Goal: Task Accomplishment & Management: Use online tool/utility

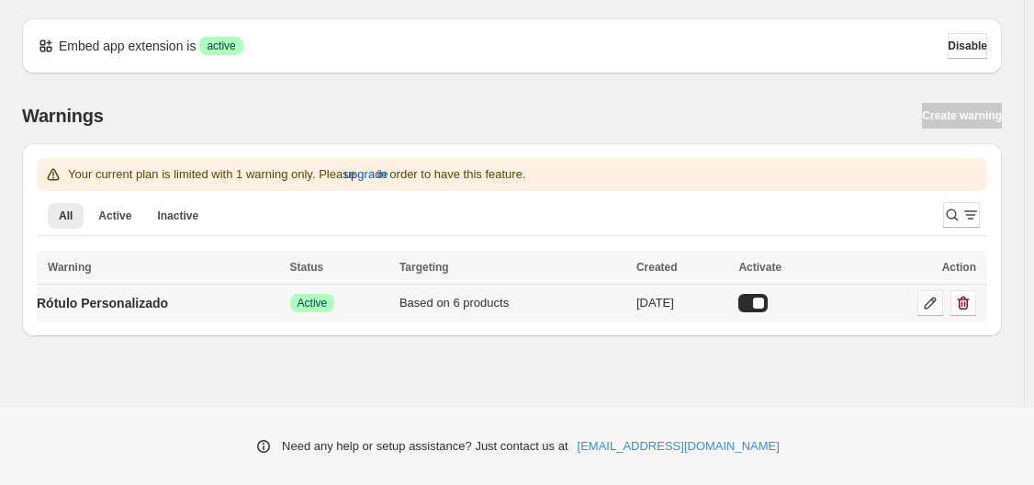
click at [925, 308] on icon at bounding box center [931, 304] width 12 height 12
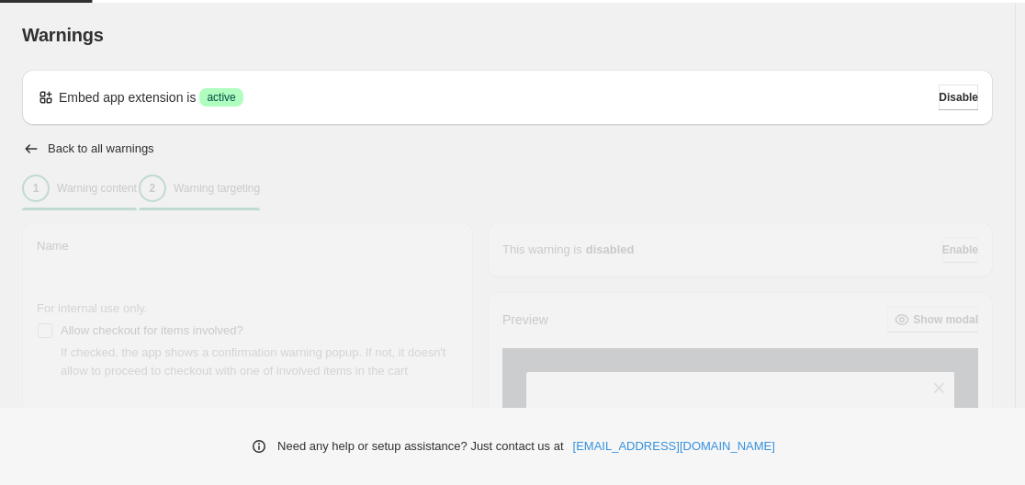
type input "**********"
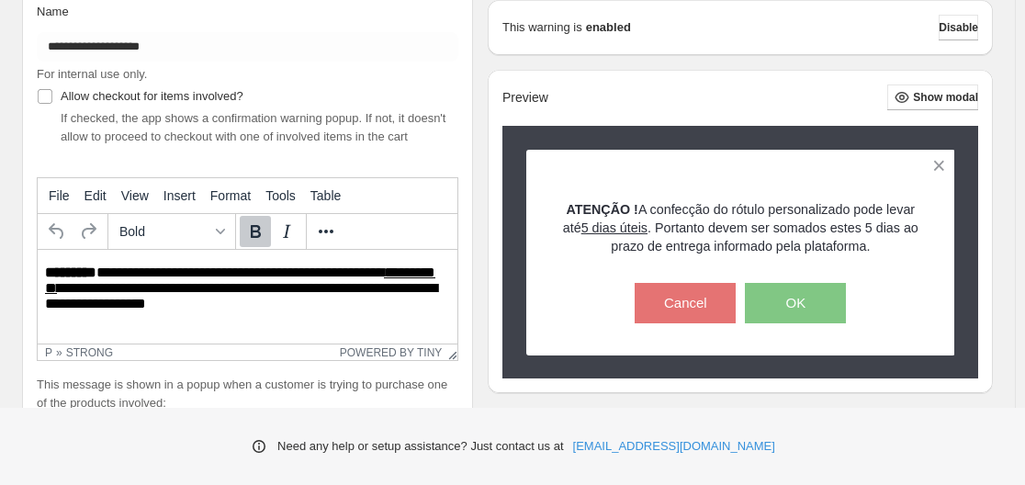
scroll to position [56, 0]
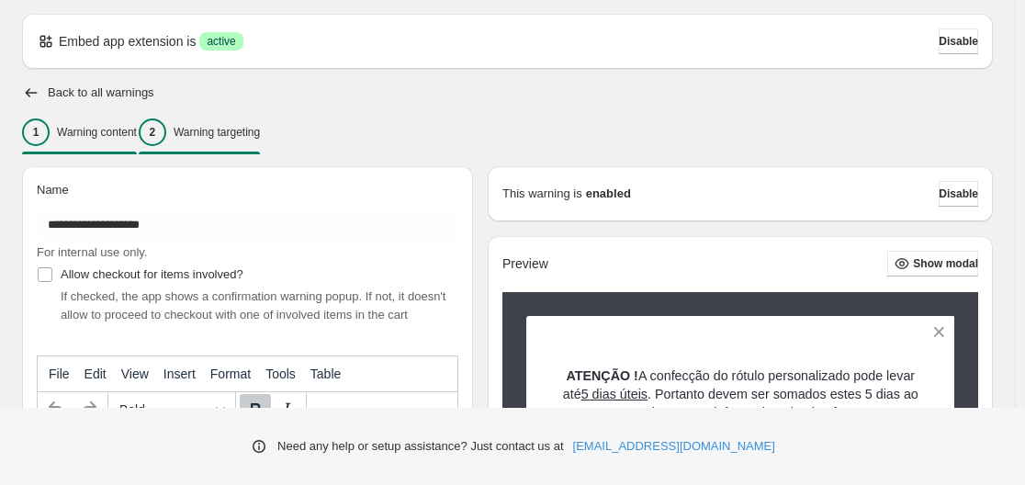
click at [245, 135] on p "Warning targeting" at bounding box center [217, 132] width 86 height 15
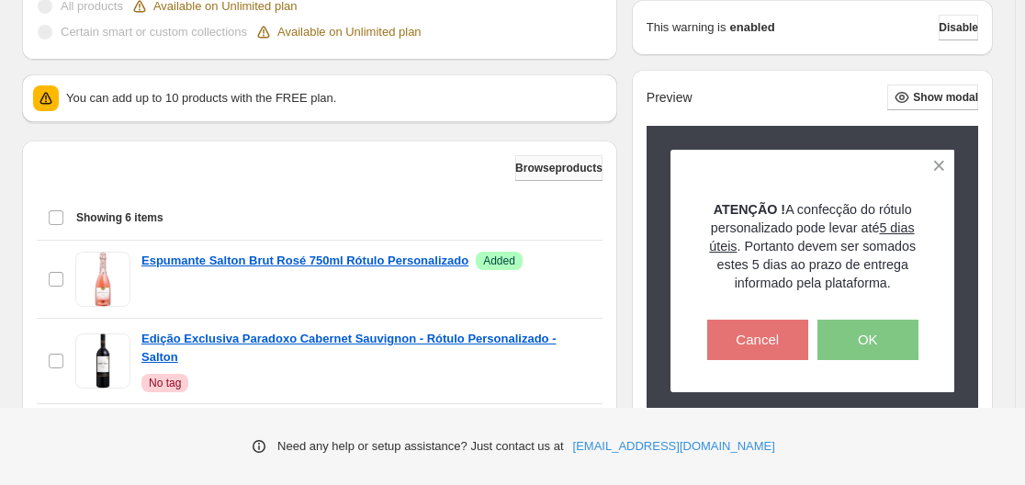
scroll to position [699, 0]
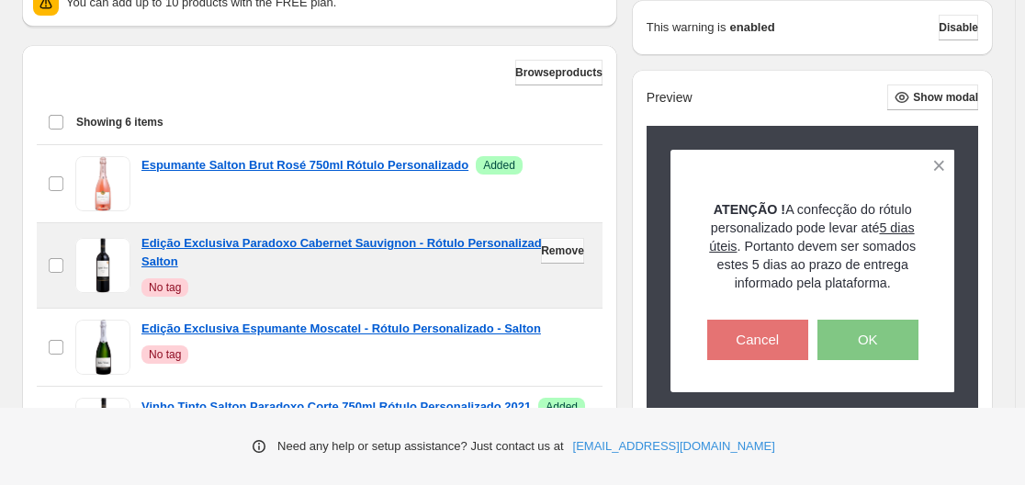
click at [548, 254] on span "Remove" at bounding box center [562, 250] width 43 height 15
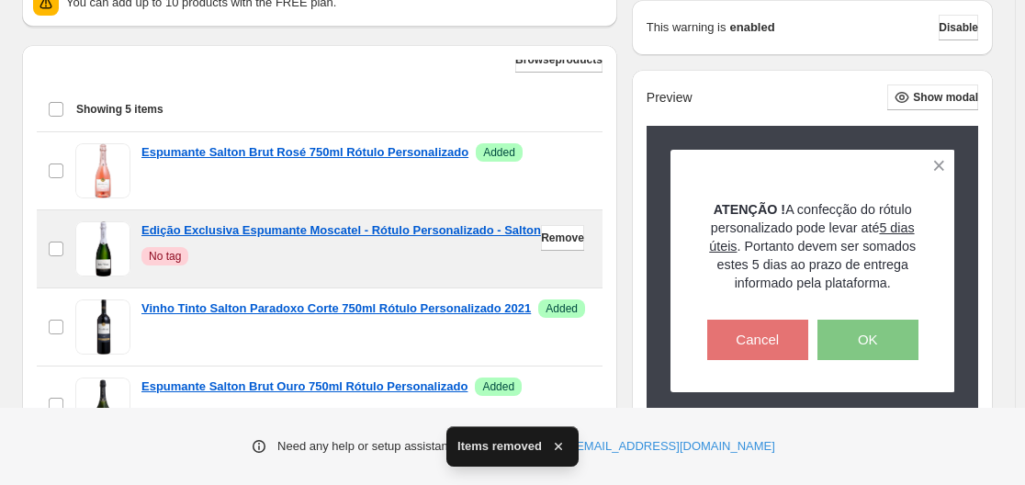
scroll to position [16, 0]
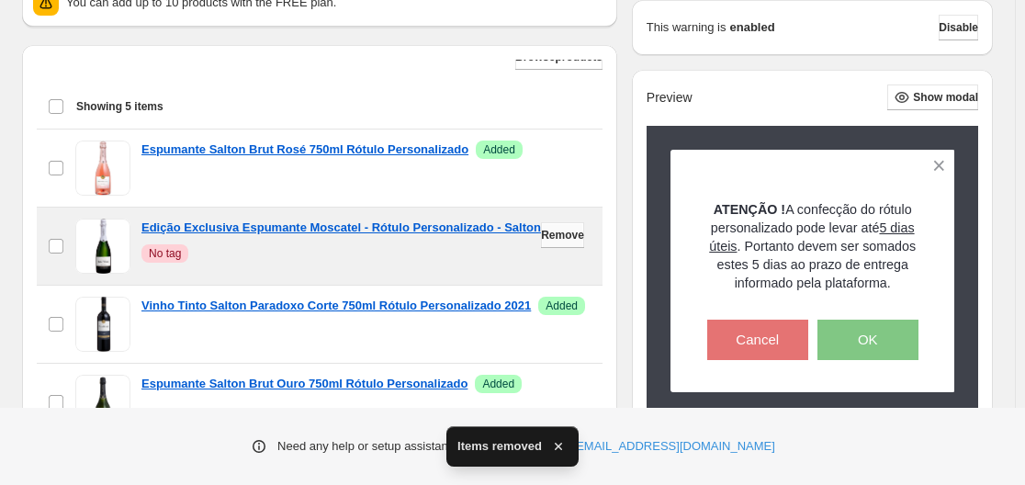
click at [552, 232] on span "Remove" at bounding box center [562, 235] width 43 height 15
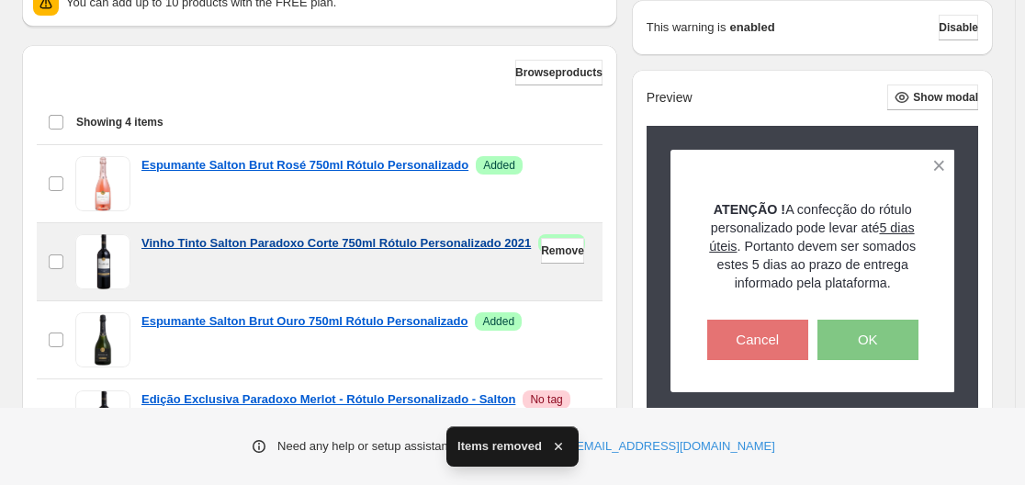
scroll to position [791, 0]
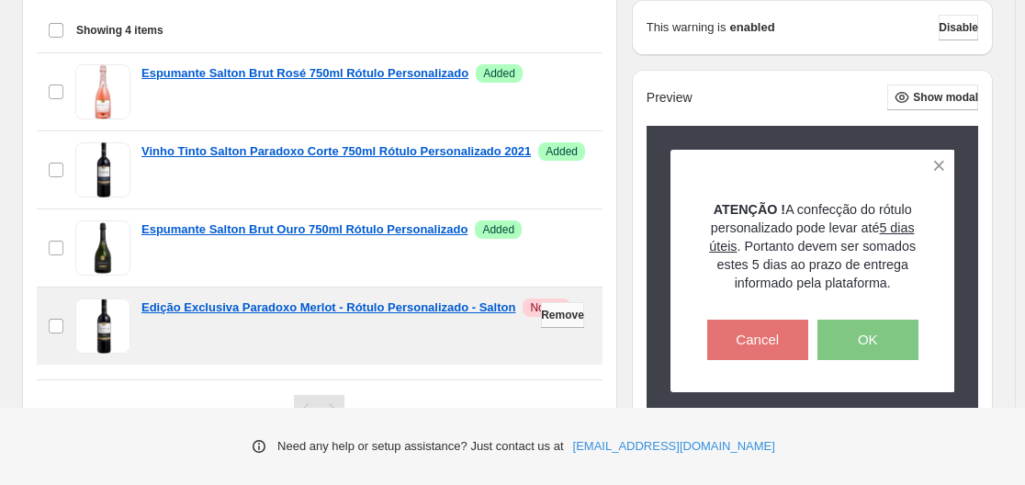
click at [556, 317] on span "Remove" at bounding box center [562, 315] width 43 height 15
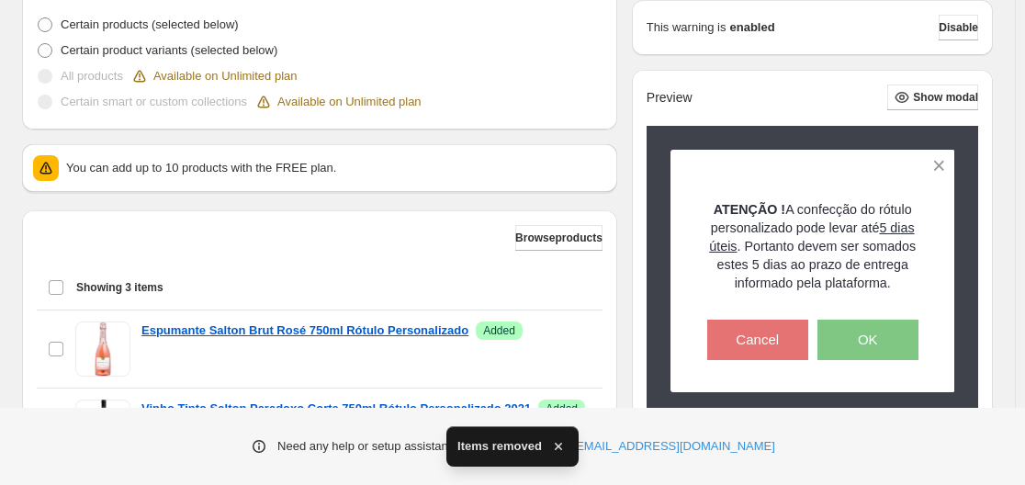
scroll to position [515, 0]
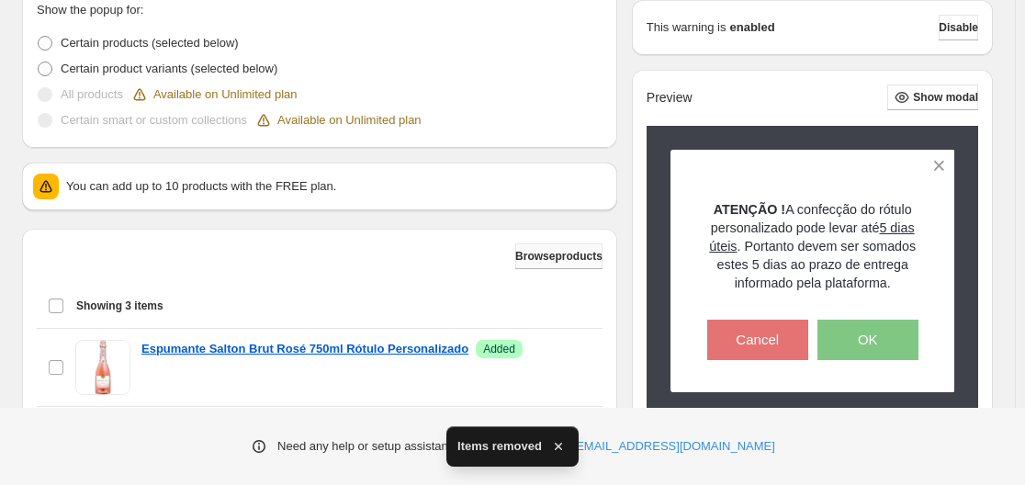
click at [515, 256] on span "Browse products" at bounding box center [558, 256] width 87 height 15
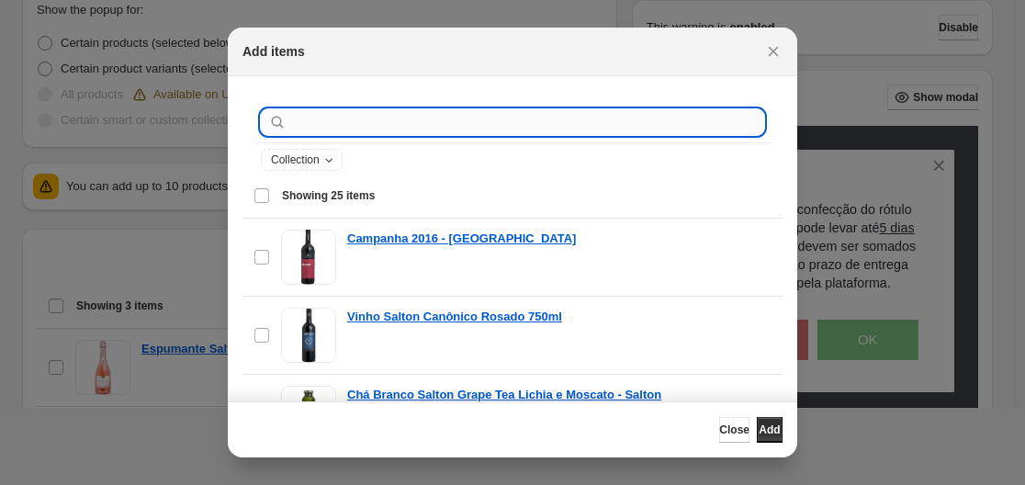
click at [322, 129] on input ":r19:" at bounding box center [527, 122] width 474 height 26
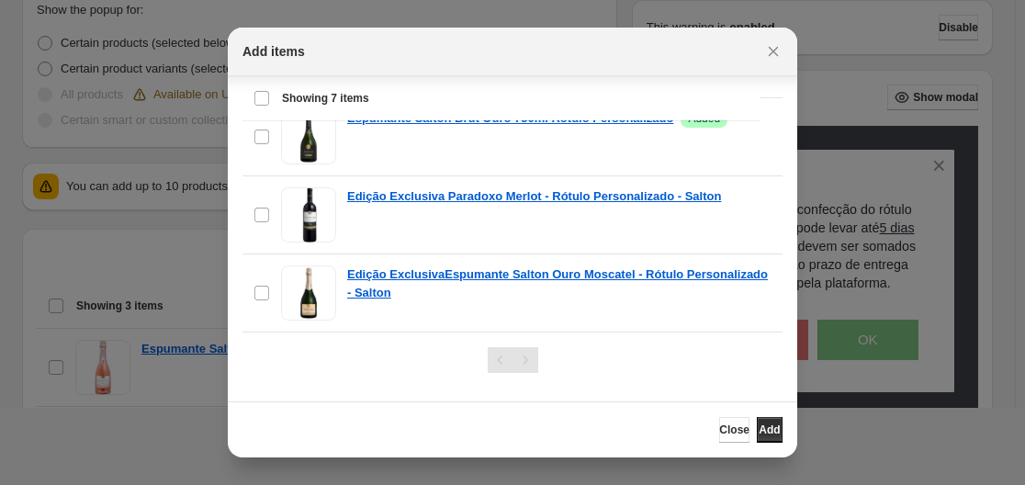
scroll to position [220, 0]
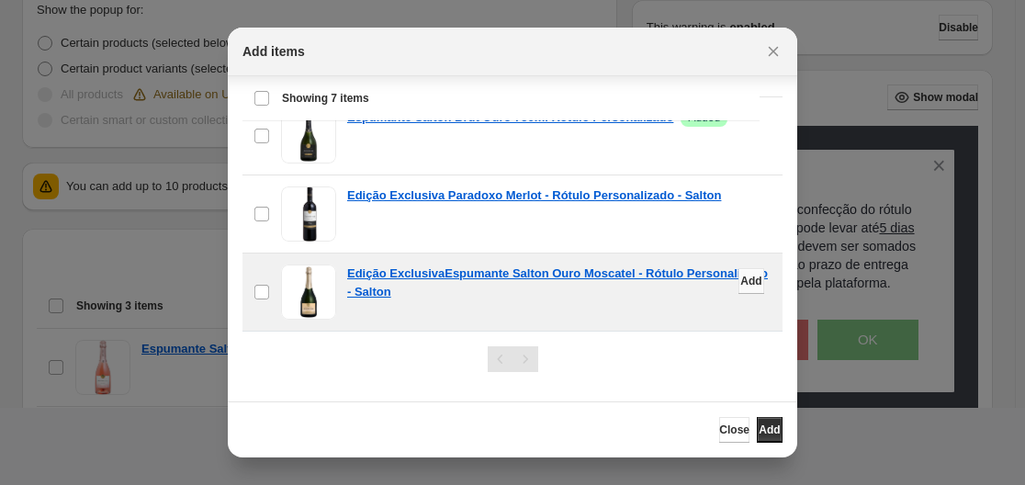
type input "**********"
click at [740, 283] on span "Add" at bounding box center [750, 281] width 21 height 15
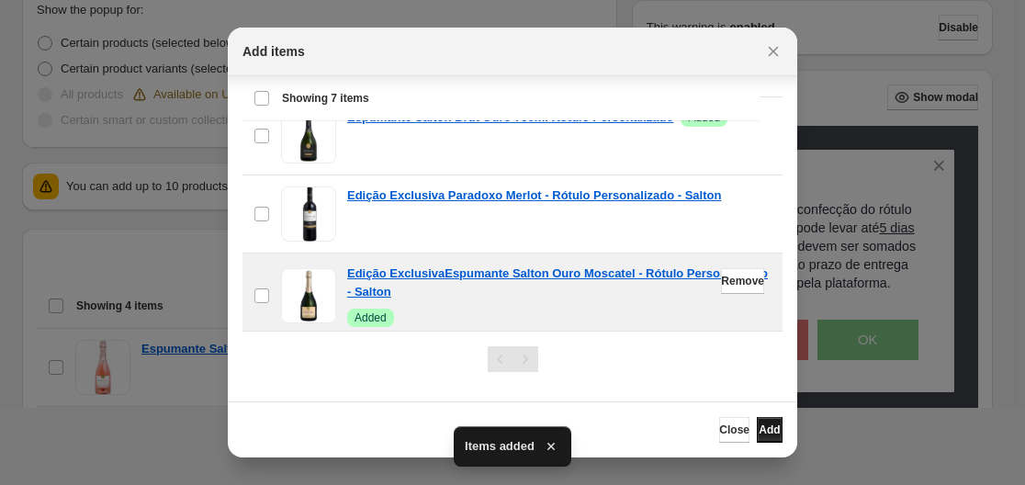
click at [764, 432] on span "Add" at bounding box center [769, 430] width 21 height 15
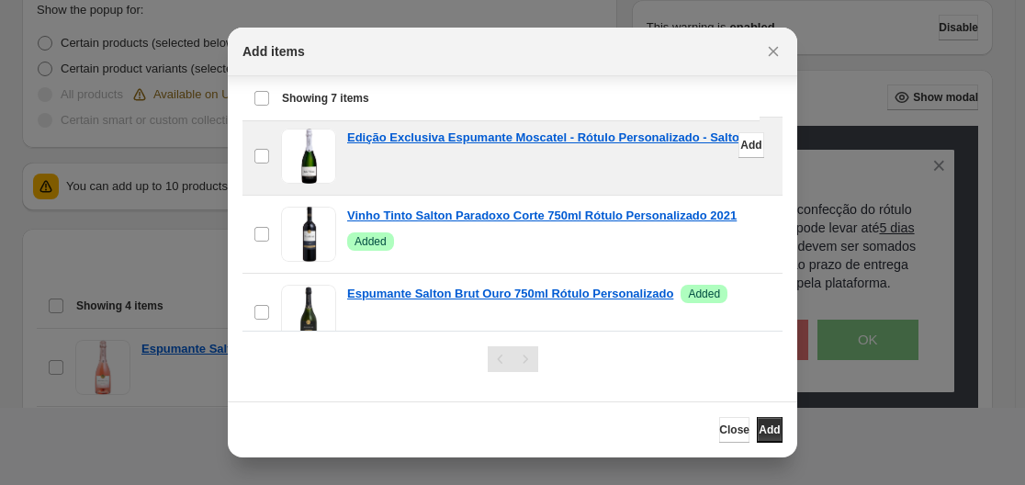
scroll to position [30, 0]
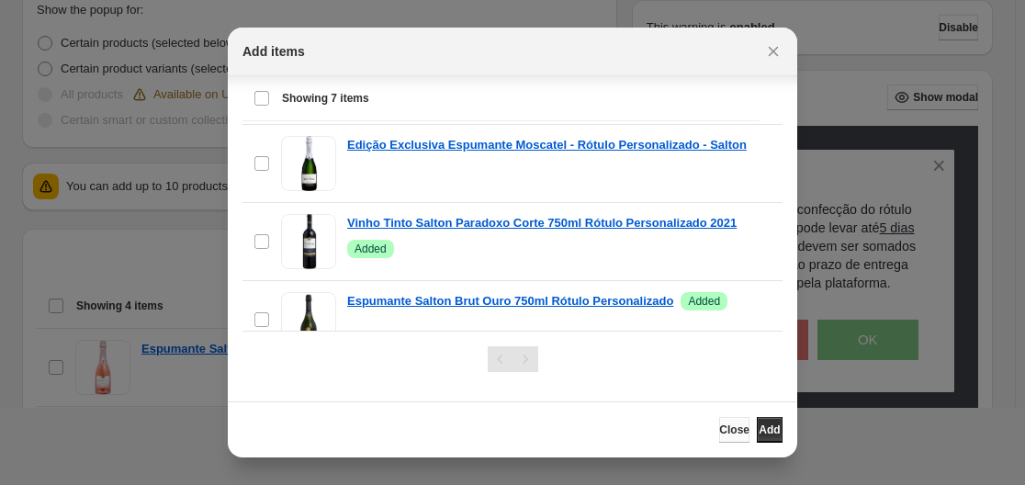
click at [719, 425] on span "Close" at bounding box center [734, 430] width 30 height 15
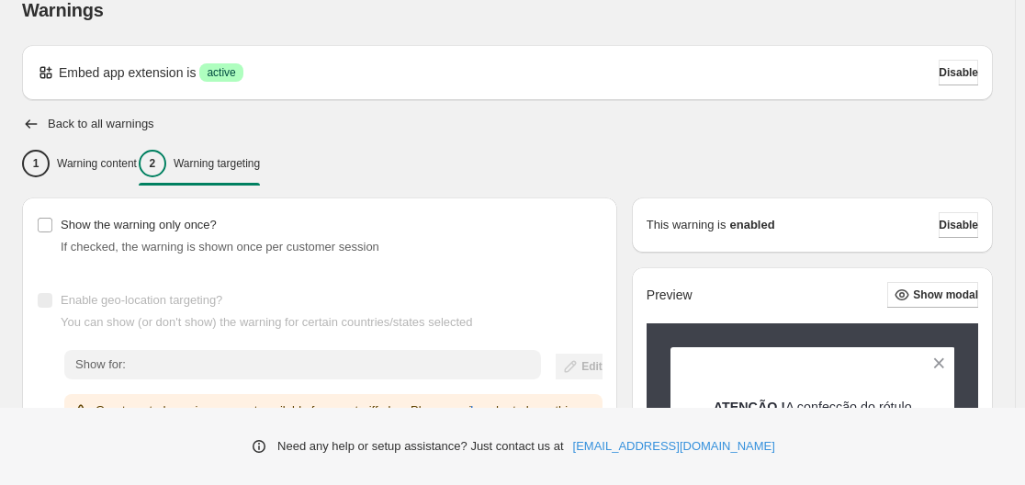
scroll to position [0, 0]
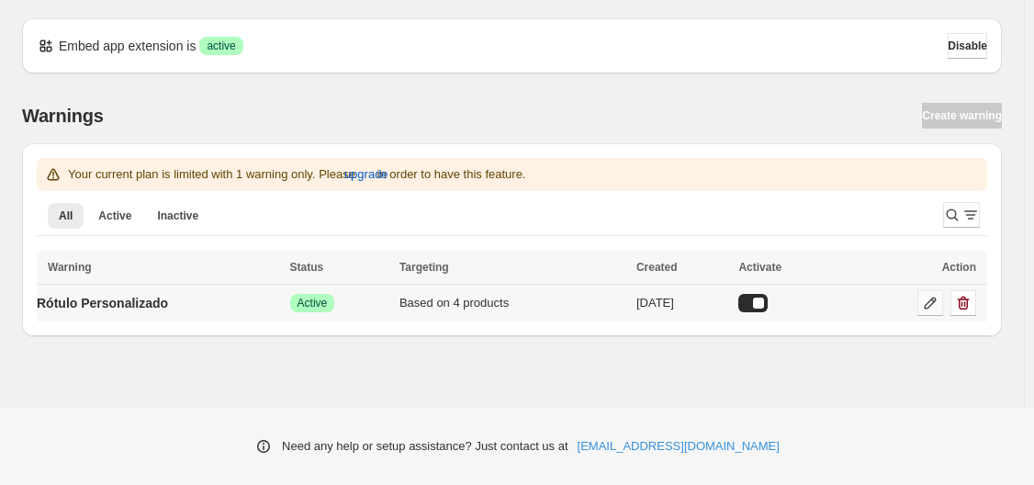
click at [932, 300] on icon at bounding box center [931, 304] width 12 height 12
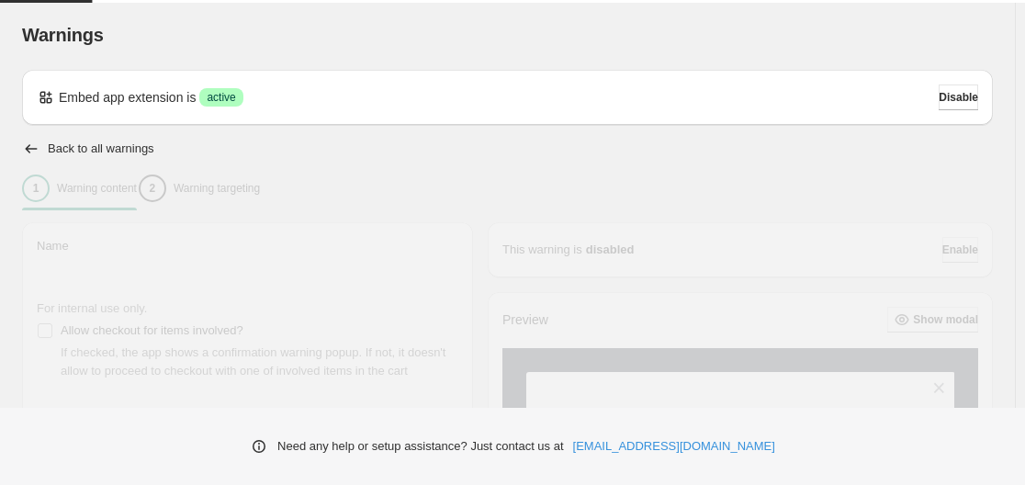
type input "**********"
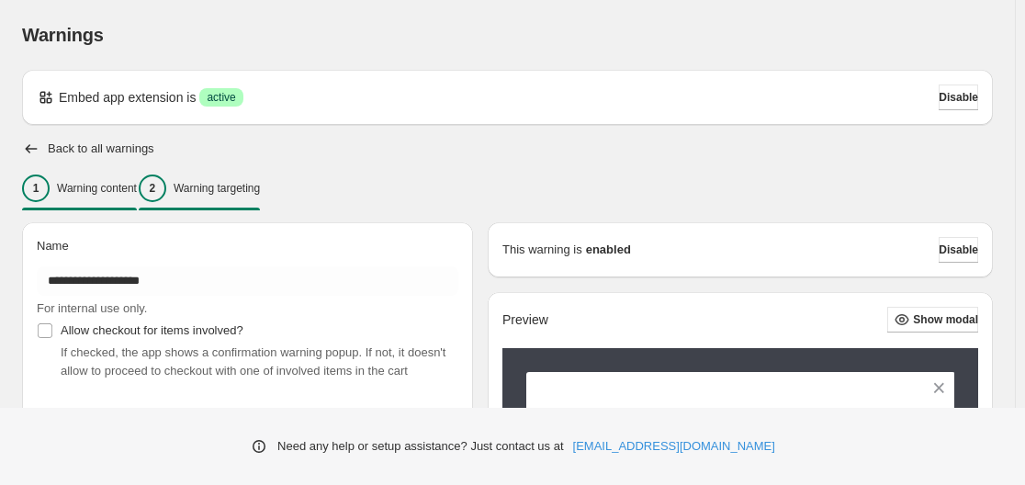
click at [238, 191] on p "Warning targeting" at bounding box center [217, 188] width 86 height 15
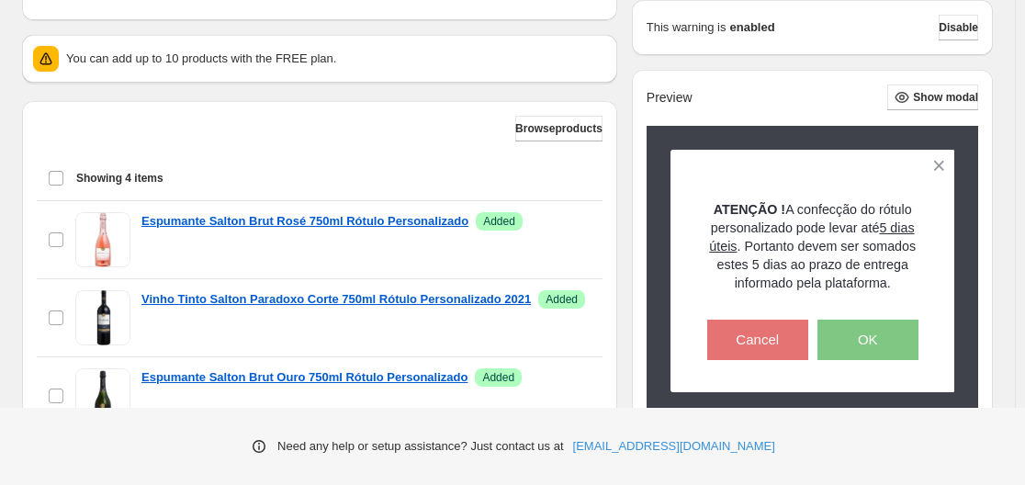
scroll to position [883, 0]
